Goal: Task Accomplishment & Management: Manage account settings

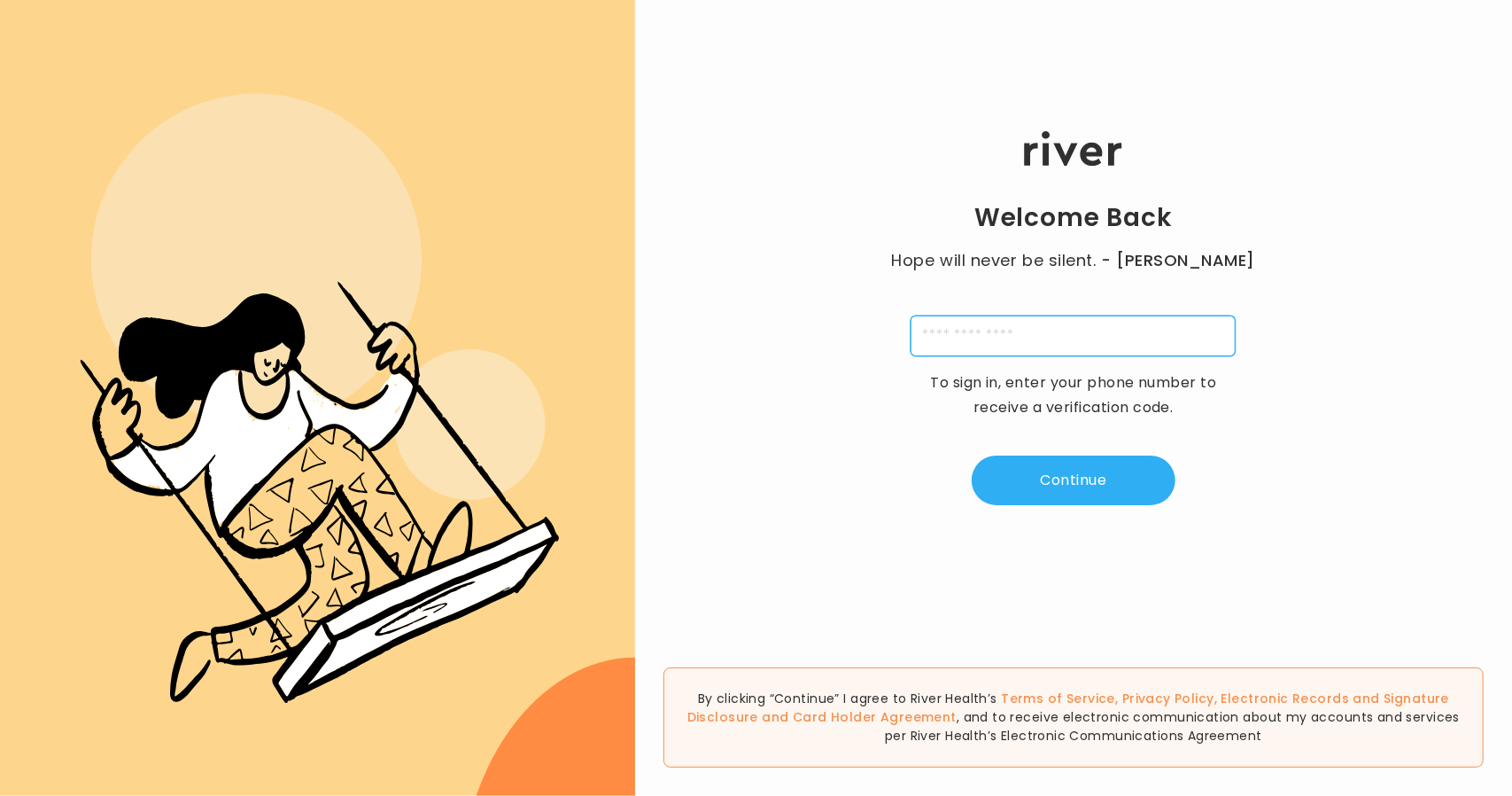
click at [935, 338] on input "tel" at bounding box center [1073, 335] width 325 height 40
type input "**********"
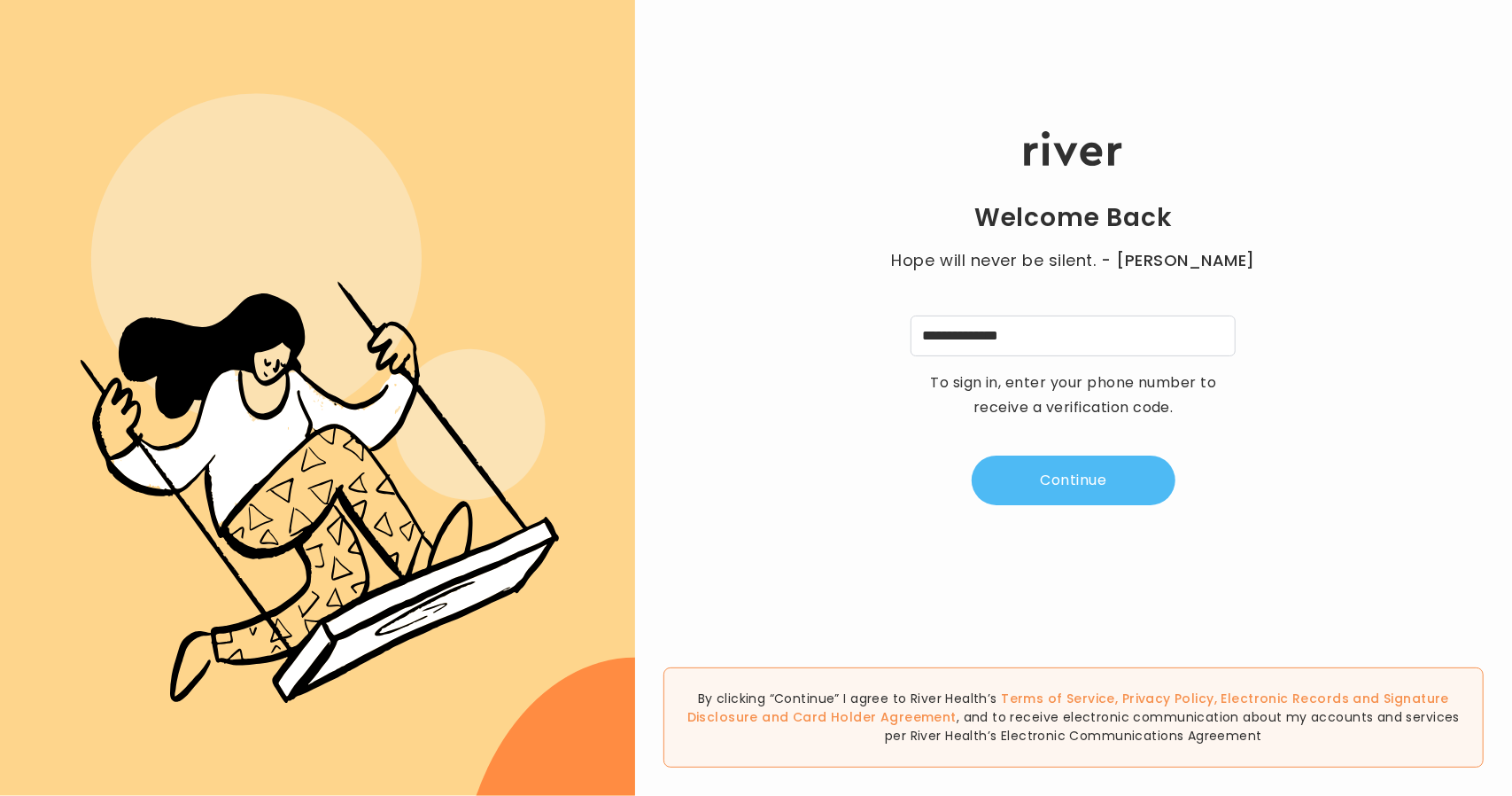
click at [1065, 480] on button "Continue" at bounding box center [1073, 480] width 203 height 49
click at [981, 336] on input "tel" at bounding box center [985, 335] width 40 height 40
click at [911, 320] on div at bounding box center [1073, 335] width 325 height 40
click at [971, 337] on input "tel" at bounding box center [985, 335] width 40 height 40
type input "*"
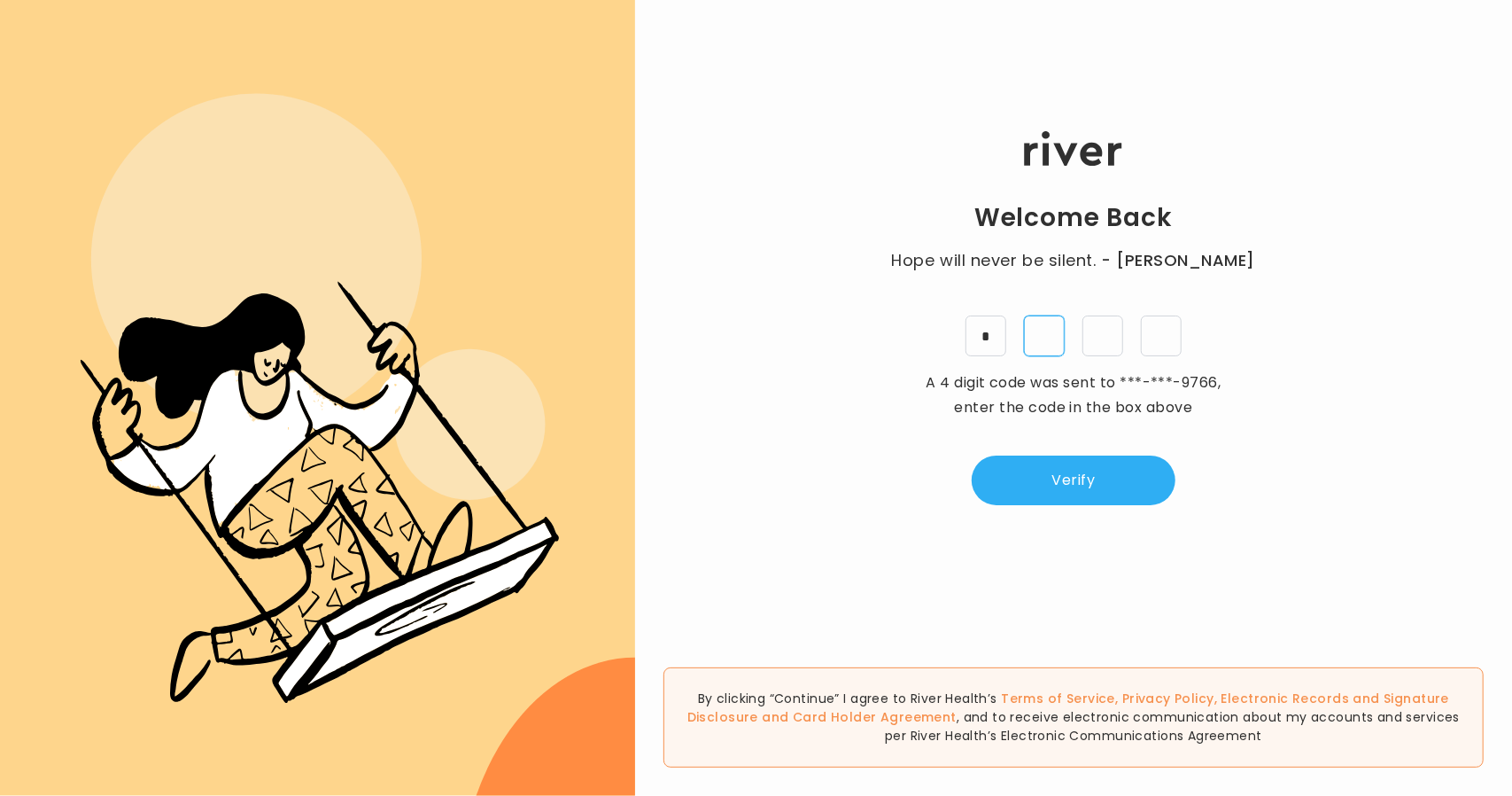
type input "*"
click at [1048, 481] on button "Verify" at bounding box center [1073, 480] width 203 height 49
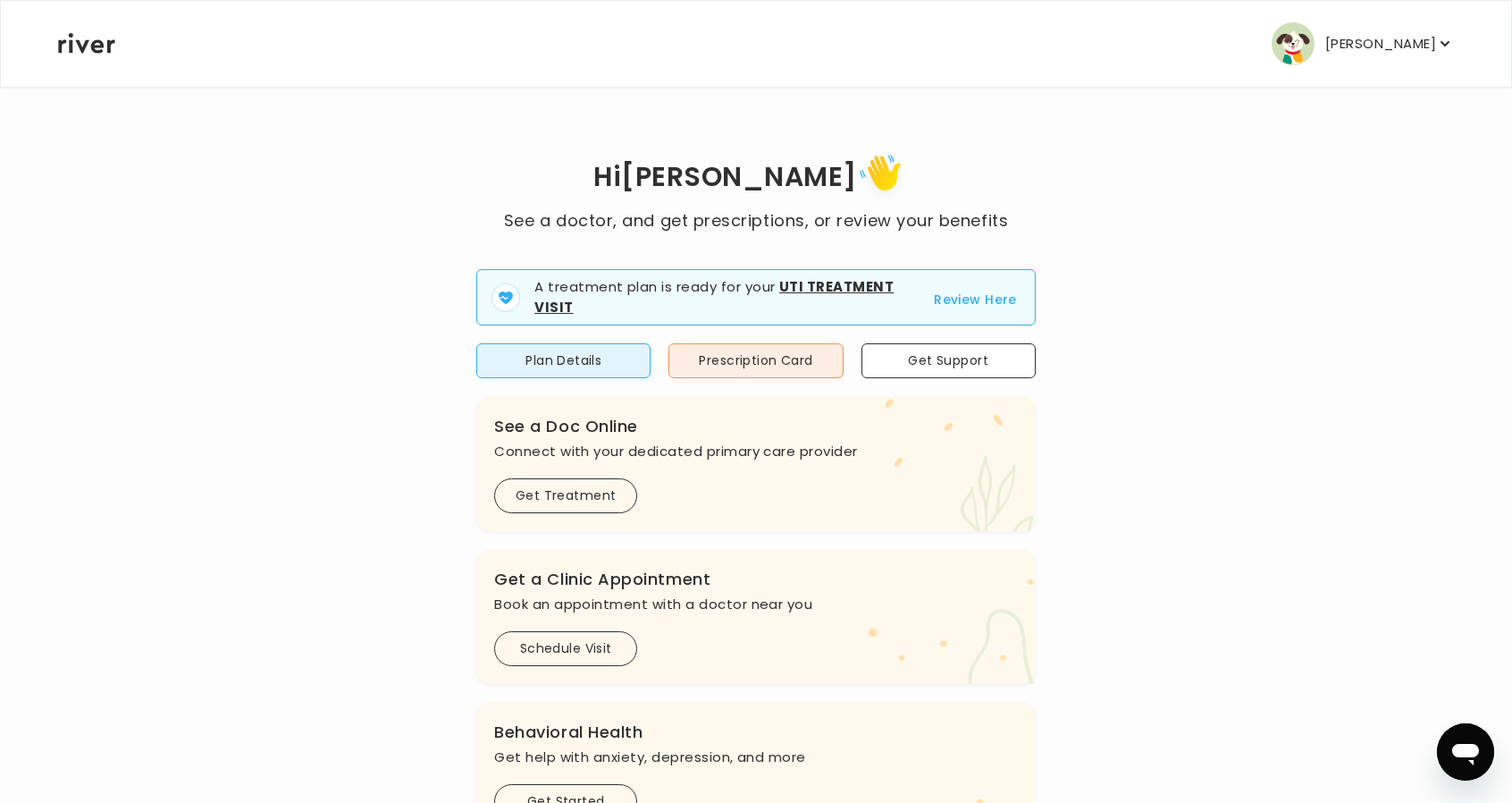
click at [1375, 47] on p "[PERSON_NAME]" at bounding box center [1380, 44] width 111 height 25
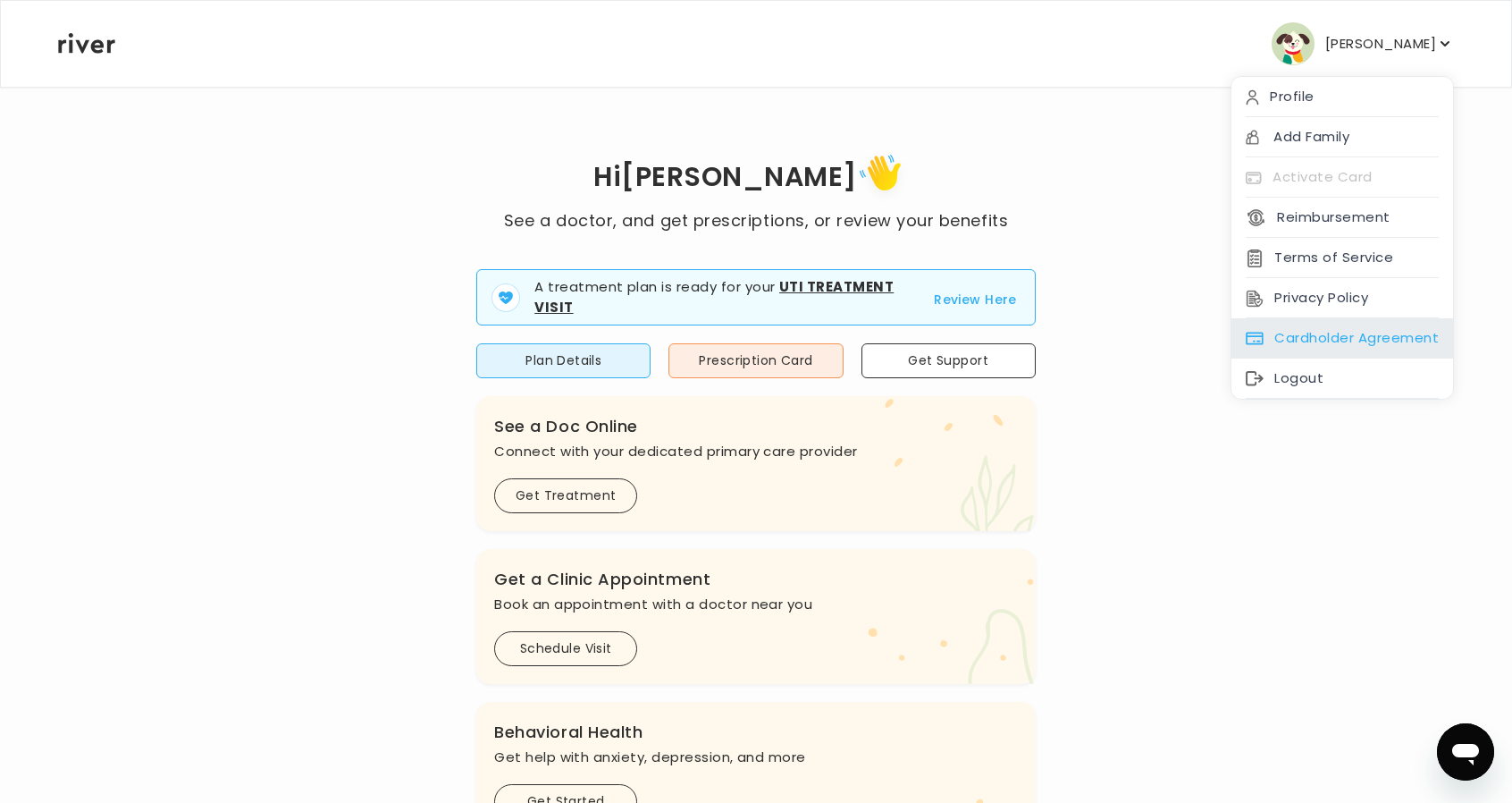
click at [1361, 343] on div "Cardholder Agreement" at bounding box center [1343, 338] width 222 height 41
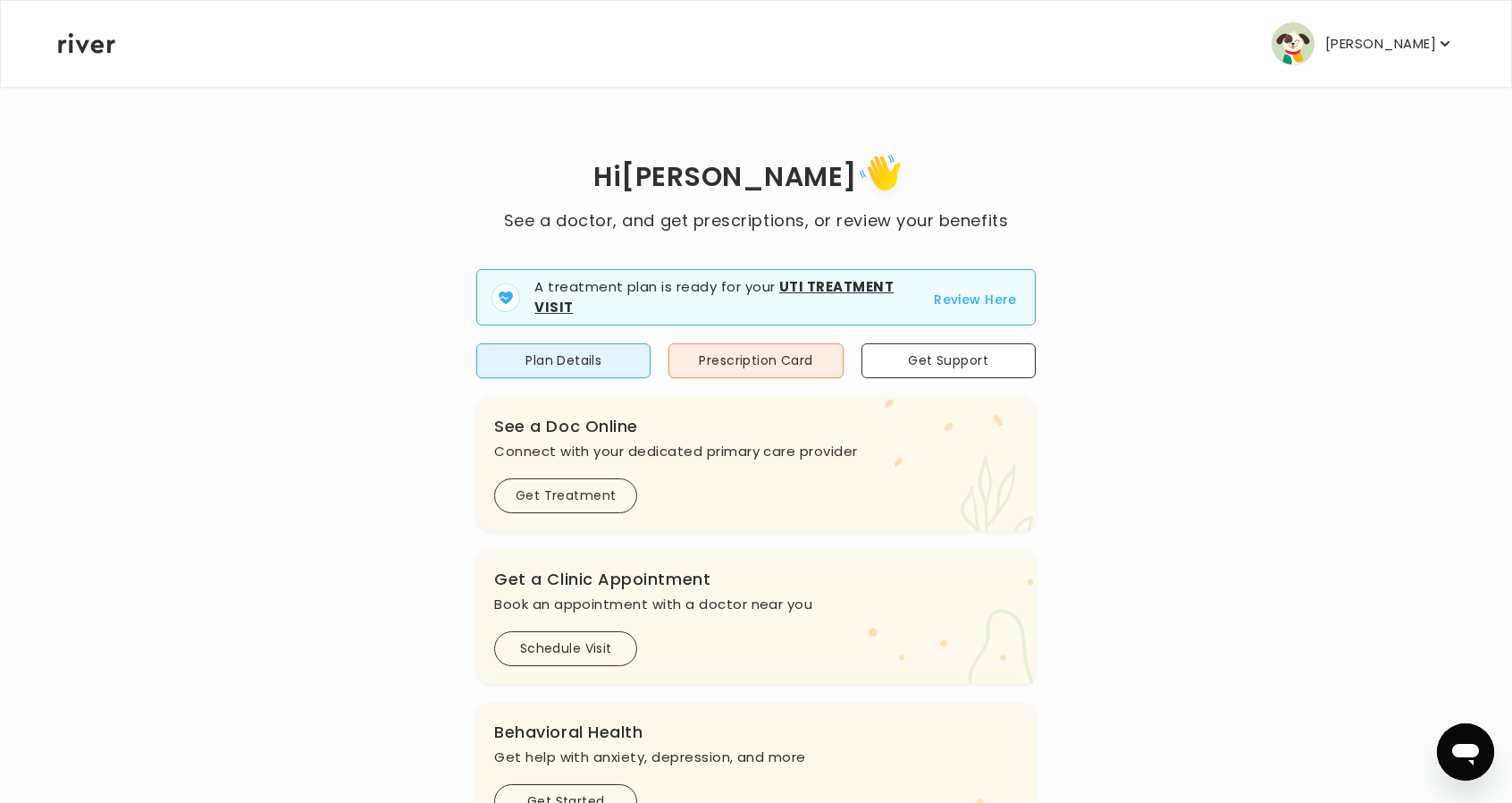
click at [1373, 48] on p "[PERSON_NAME]" at bounding box center [1380, 44] width 111 height 25
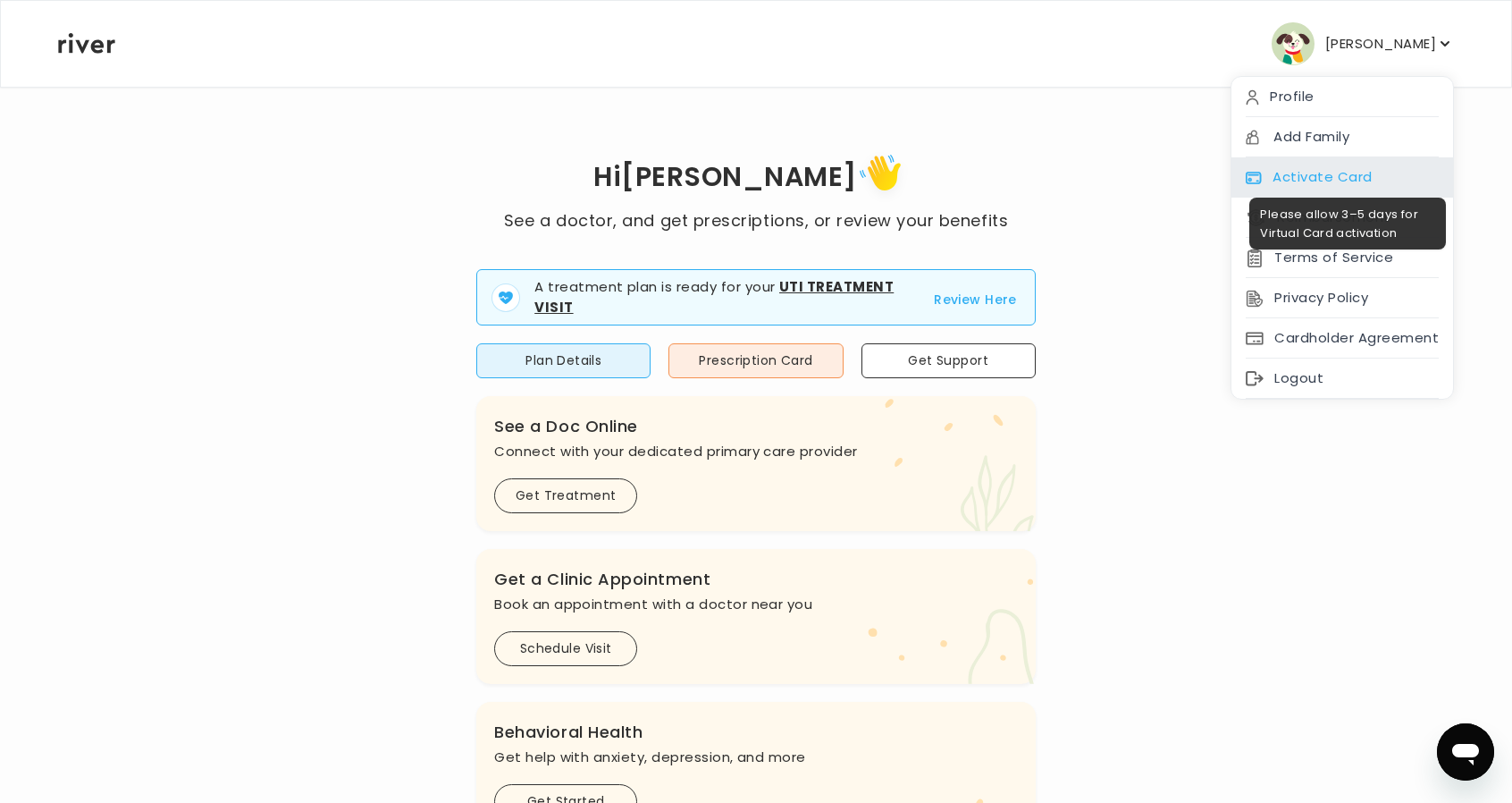
click at [1341, 183] on div "Activate Card" at bounding box center [1343, 177] width 222 height 41
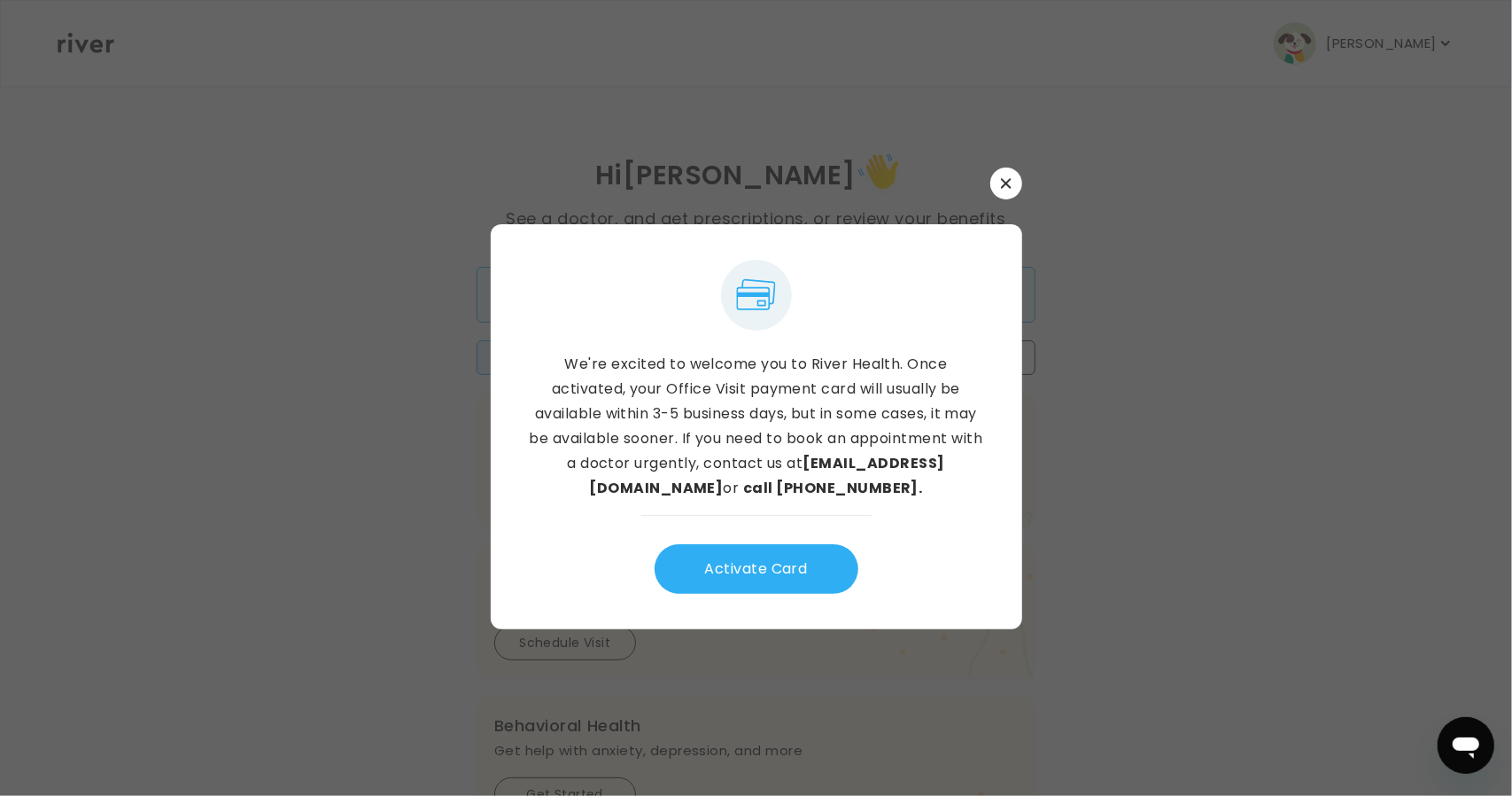
click at [1008, 182] on icon "button" at bounding box center [1006, 183] width 11 height 11
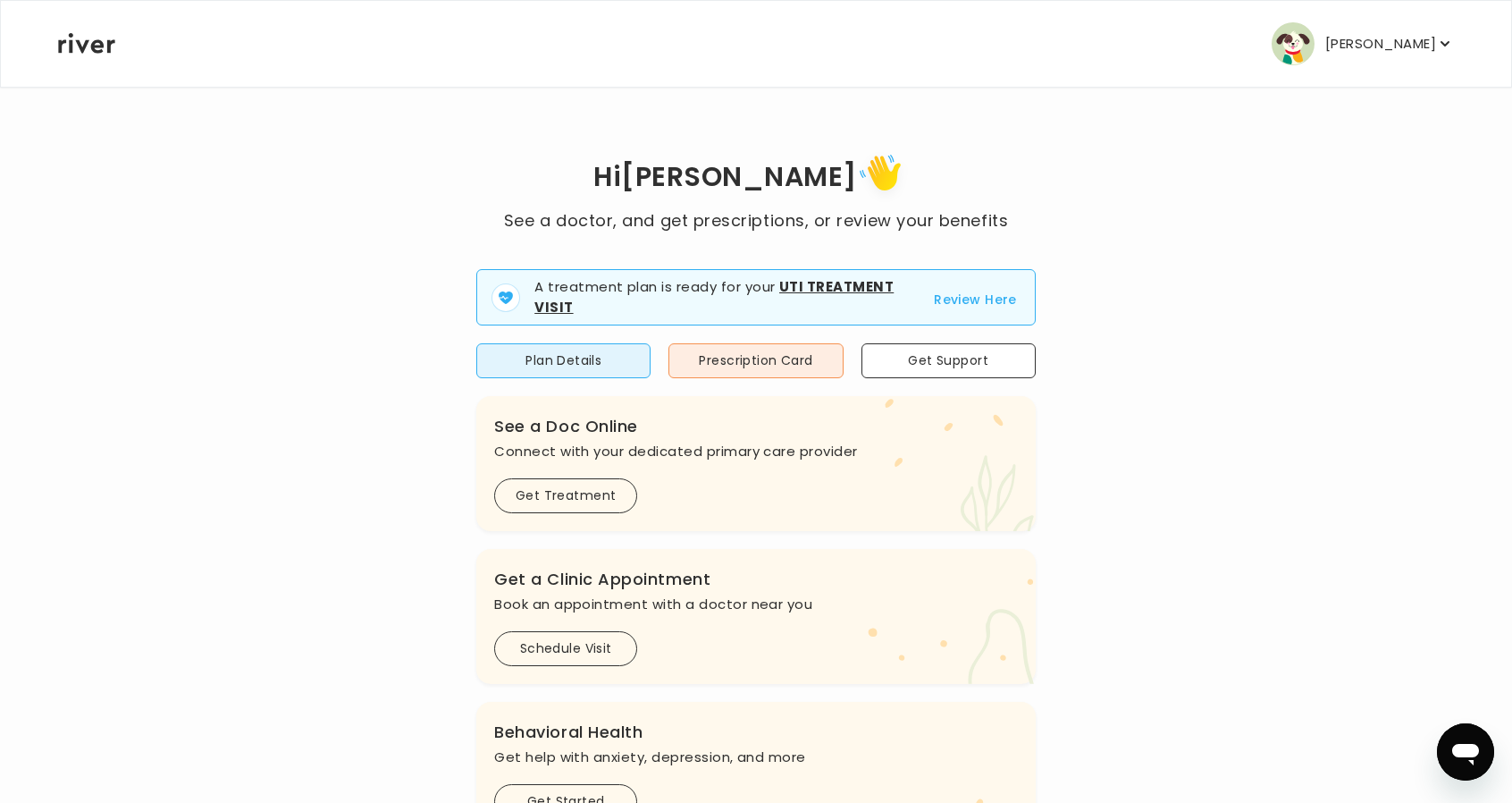
click at [1350, 42] on p "[PERSON_NAME]" at bounding box center [1380, 44] width 111 height 25
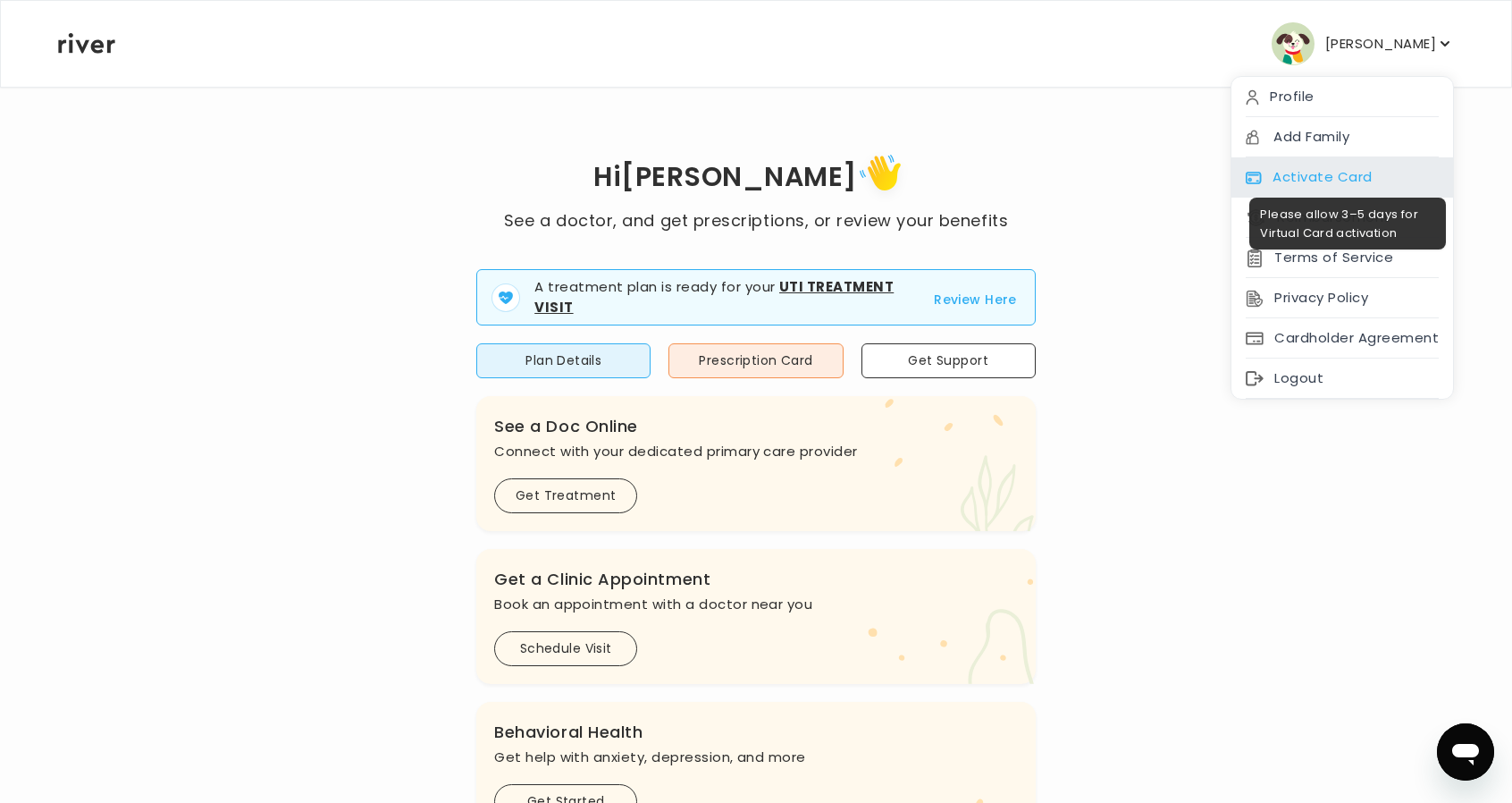
click at [1398, 168] on div "Activate Card" at bounding box center [1343, 177] width 222 height 41
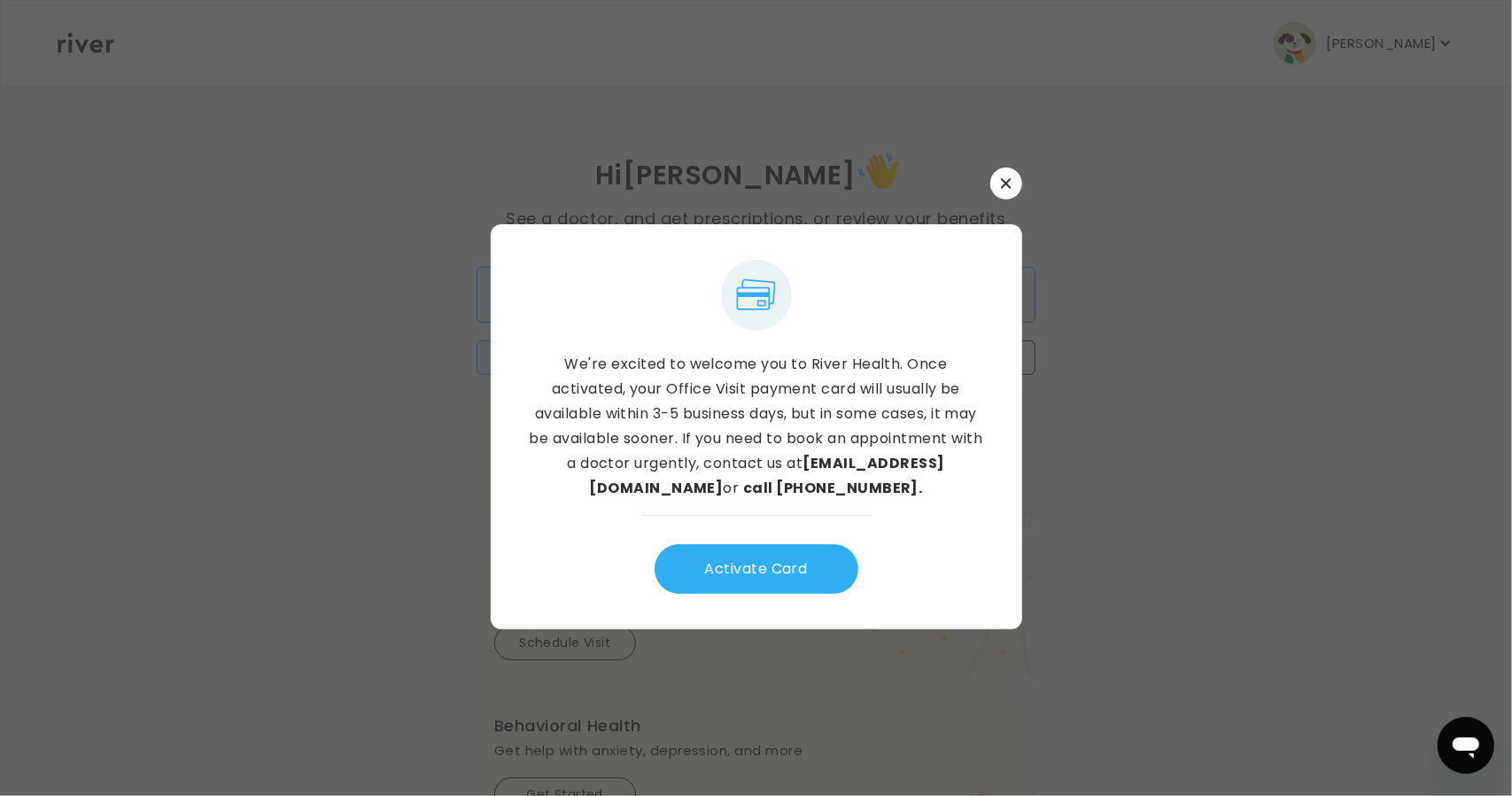
click at [1003, 178] on icon "button" at bounding box center [1006, 183] width 11 height 11
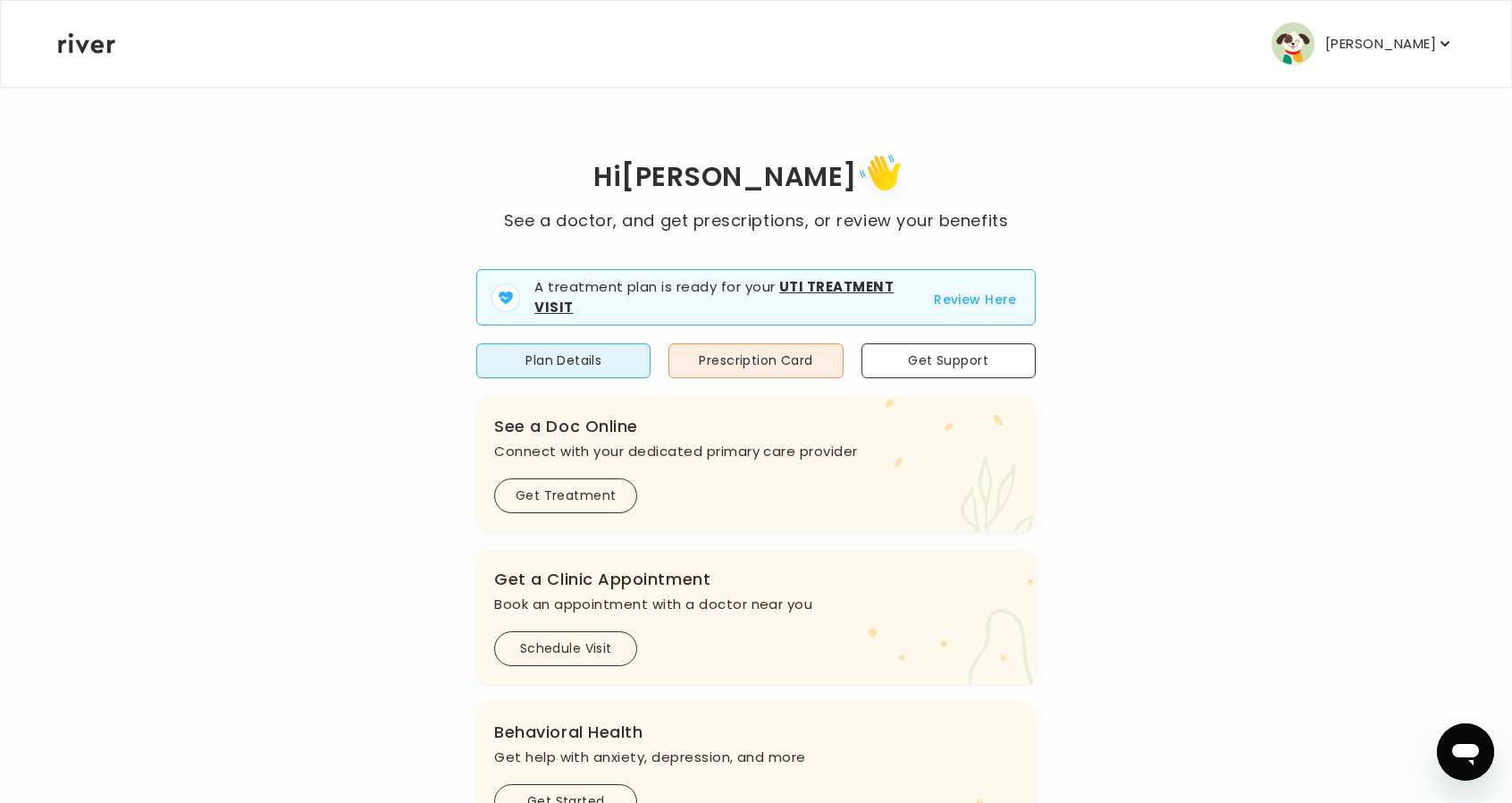
click at [1334, 28] on button "[PERSON_NAME]" at bounding box center [1362, 44] width 182 height 43
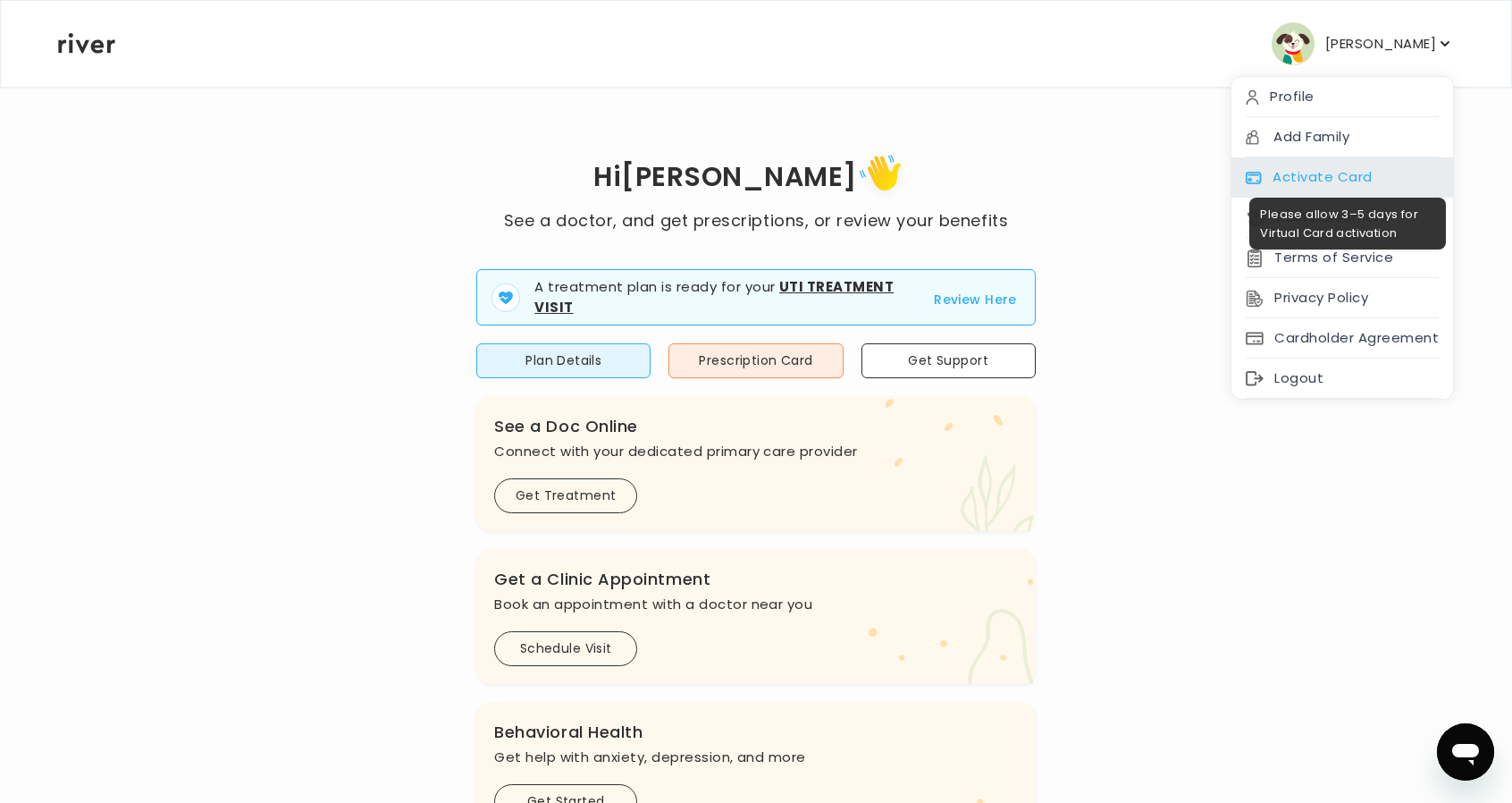
click at [1299, 162] on div "Activate Card" at bounding box center [1343, 177] width 222 height 41
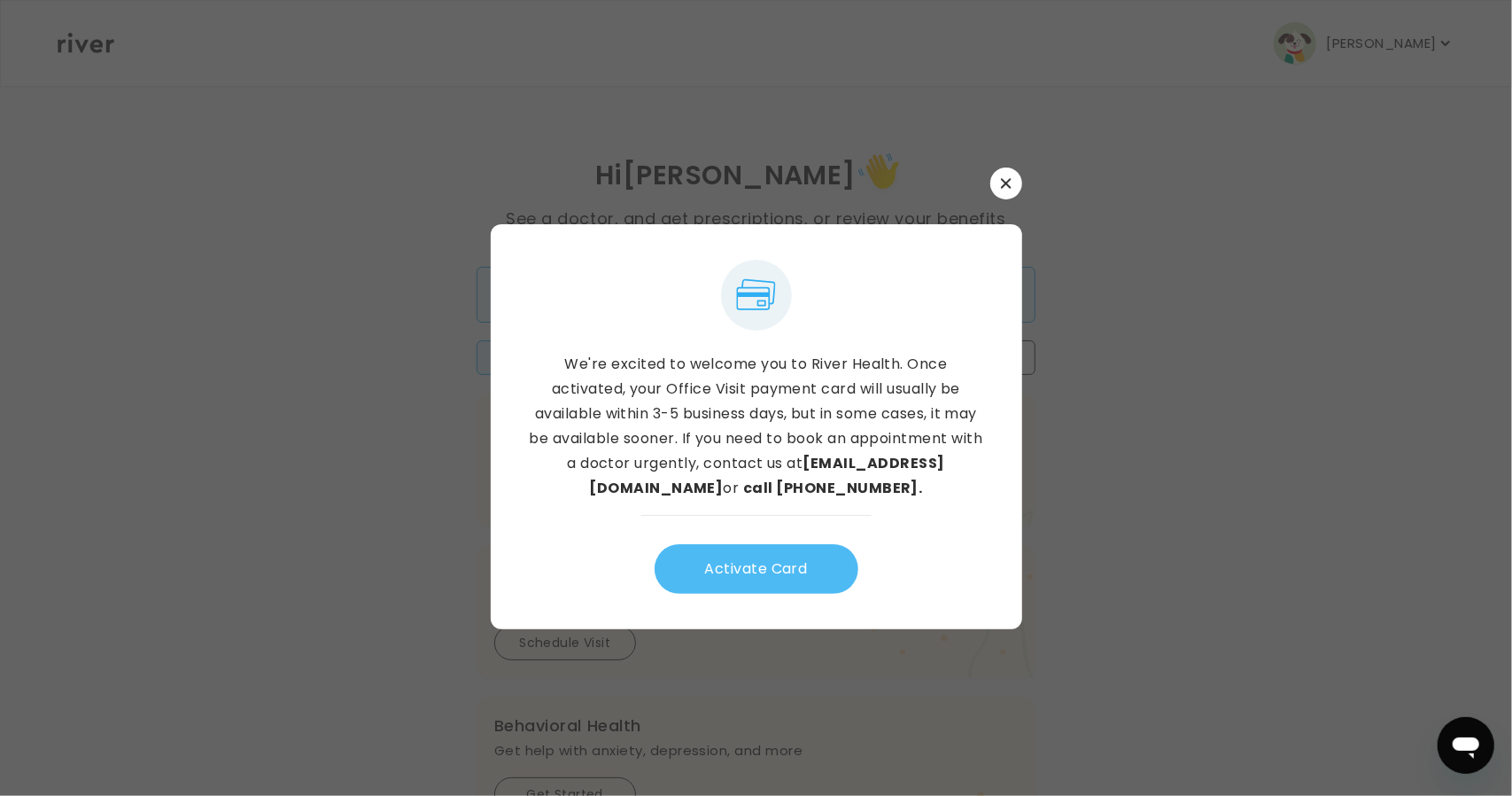
click at [761, 566] on button "Activate Card" at bounding box center [756, 569] width 203 height 49
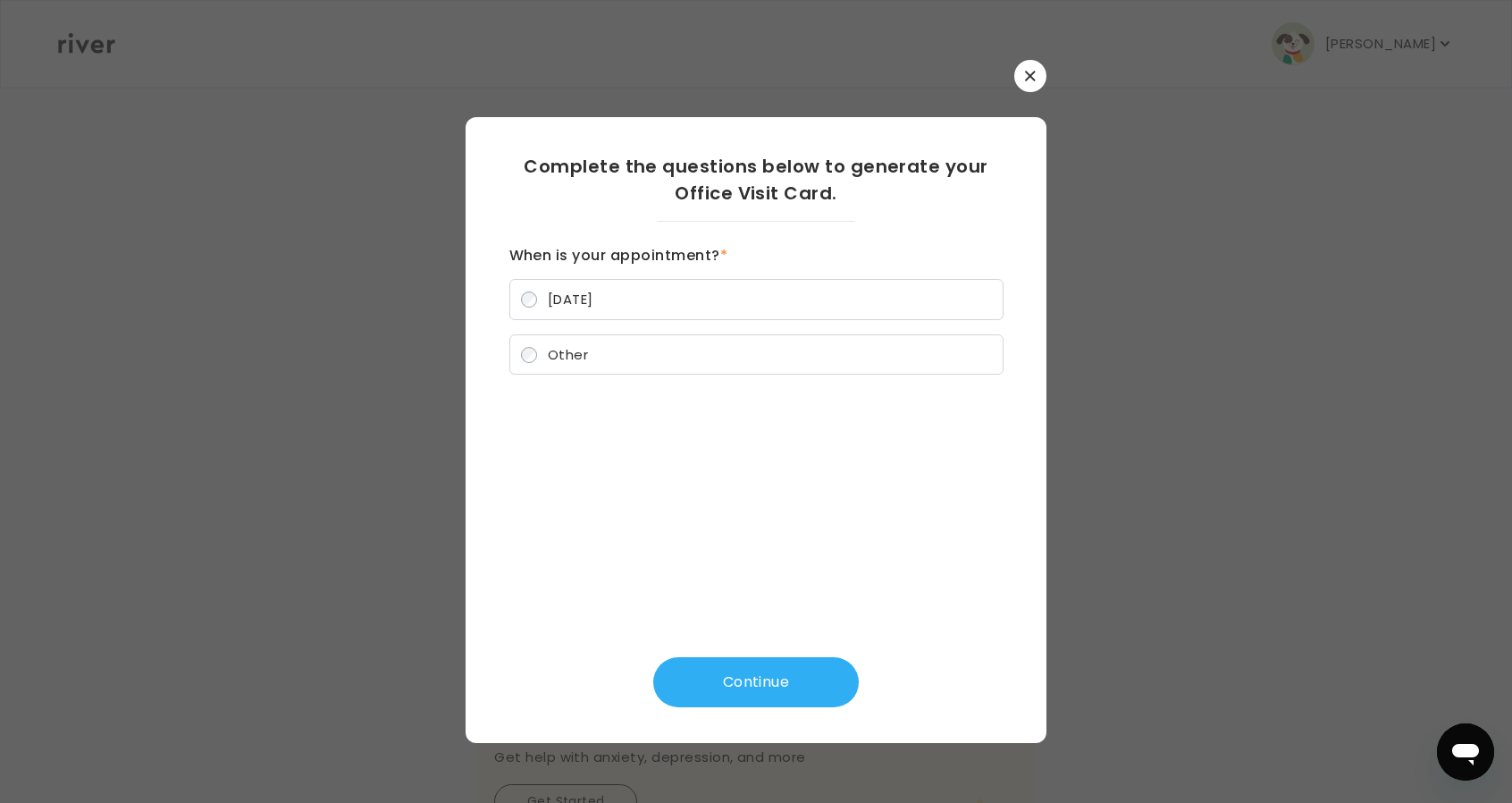
click at [1028, 77] on icon "button" at bounding box center [1029, 75] width 10 height 10
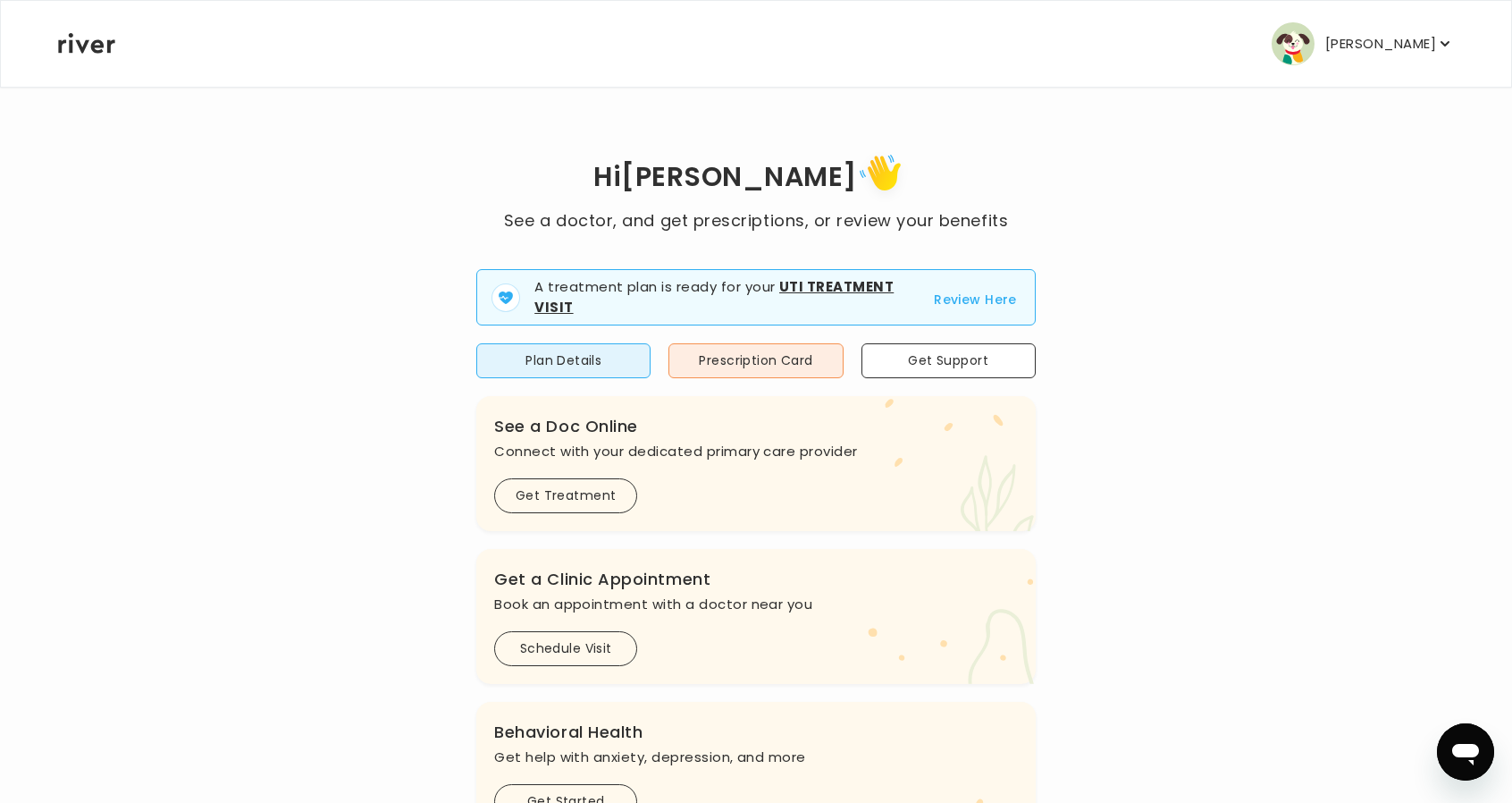
click at [1395, 46] on p "[PERSON_NAME]" at bounding box center [1380, 44] width 111 height 25
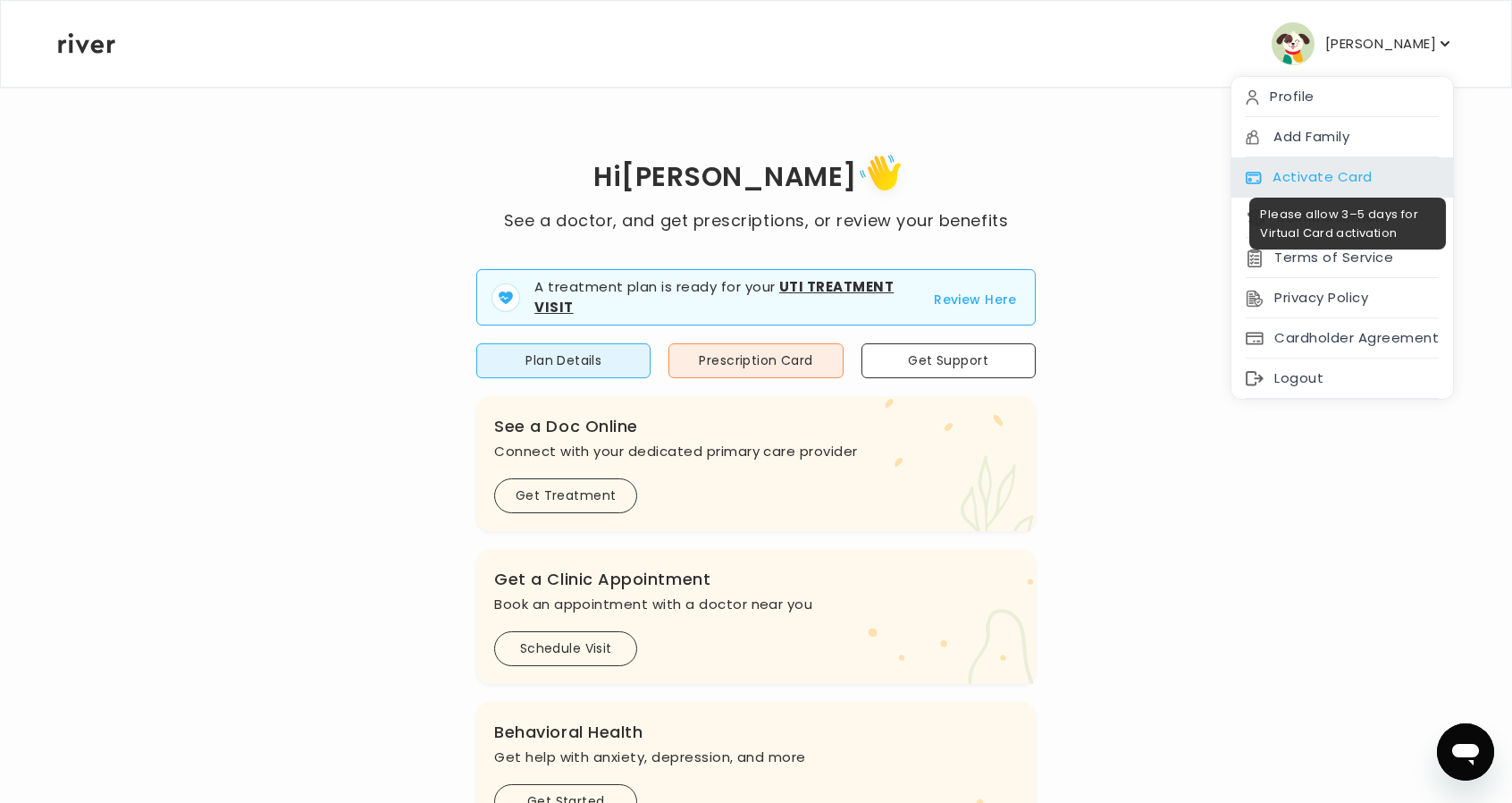
click at [1284, 177] on div "Activate Card" at bounding box center [1343, 177] width 222 height 41
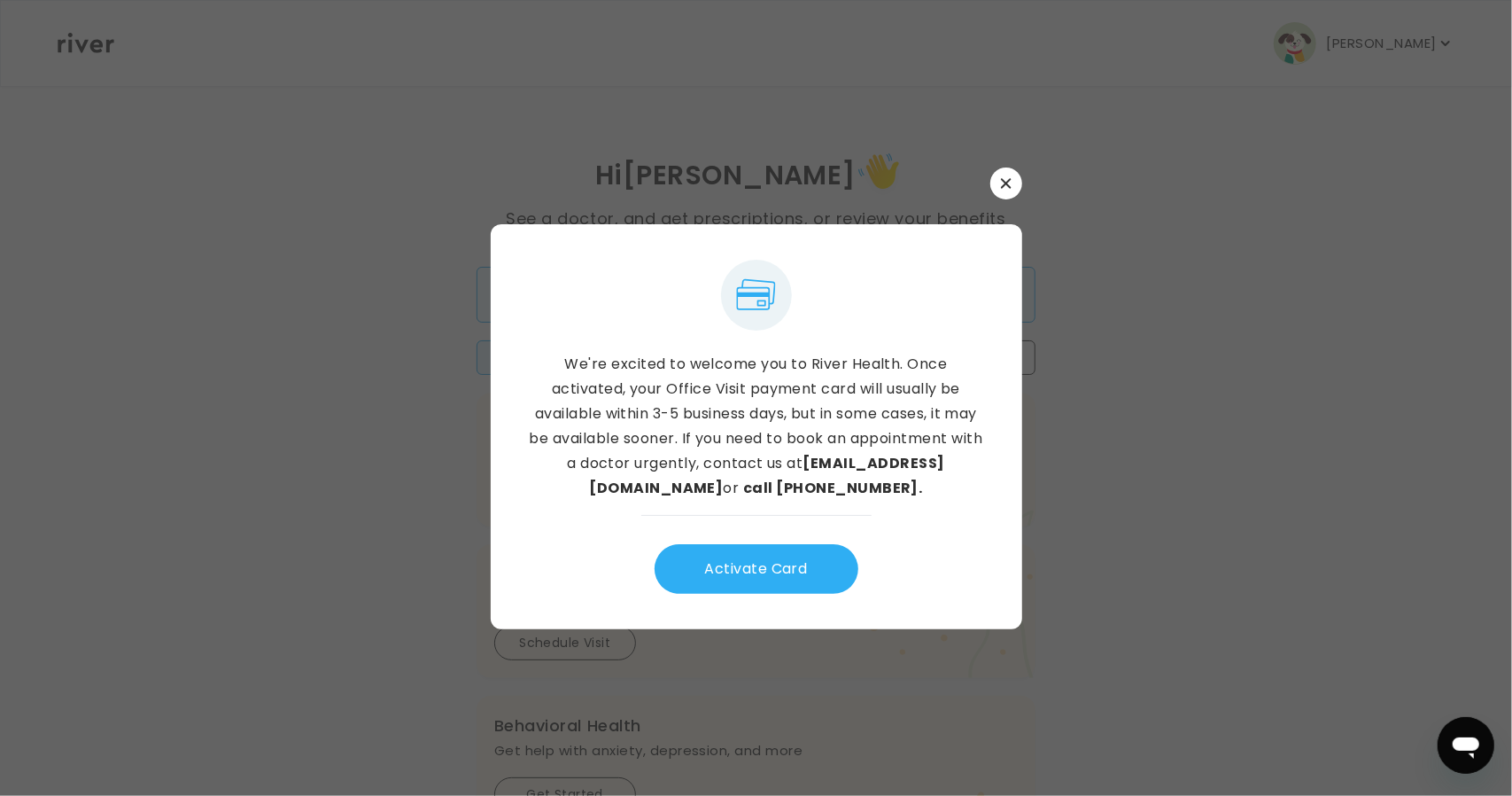
click at [1207, 148] on div at bounding box center [756, 398] width 1512 height 796
click at [1003, 186] on icon "button" at bounding box center [1006, 183] width 10 height 10
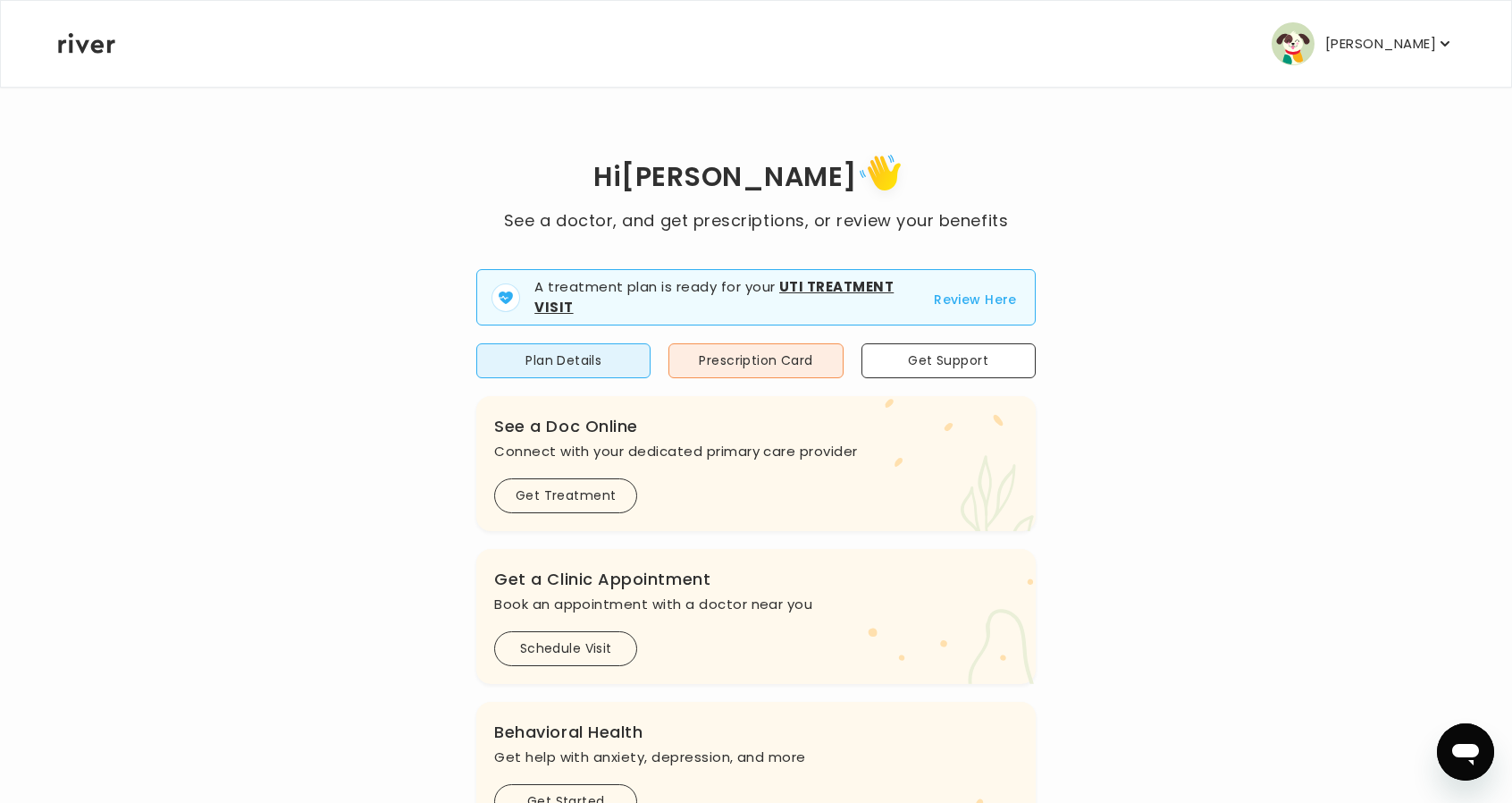
click at [1374, 43] on p "[PERSON_NAME]" at bounding box center [1380, 44] width 111 height 25
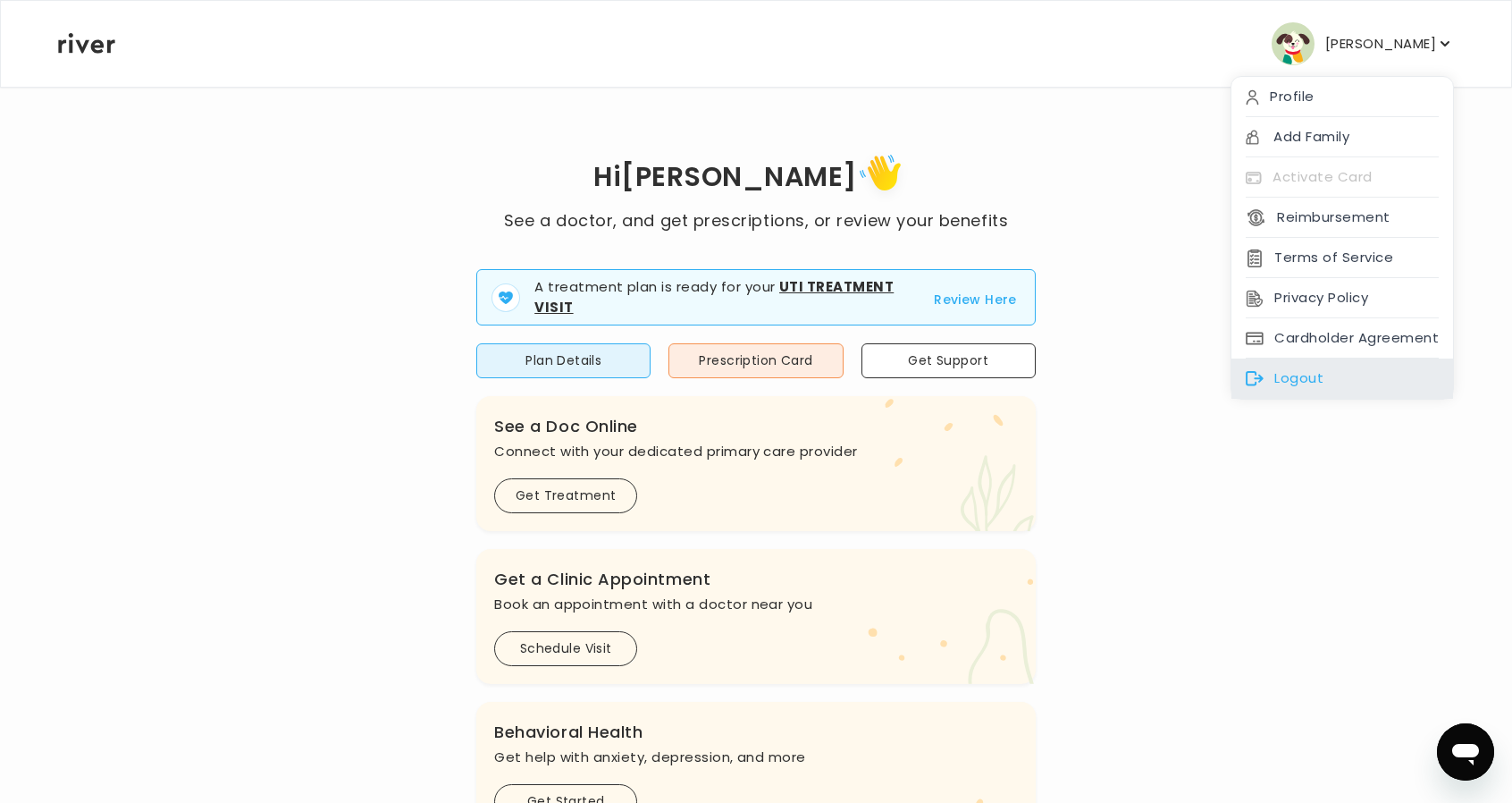
click at [1336, 369] on div "Logout" at bounding box center [1343, 379] width 222 height 41
